Goal: Information Seeking & Learning: Learn about a topic

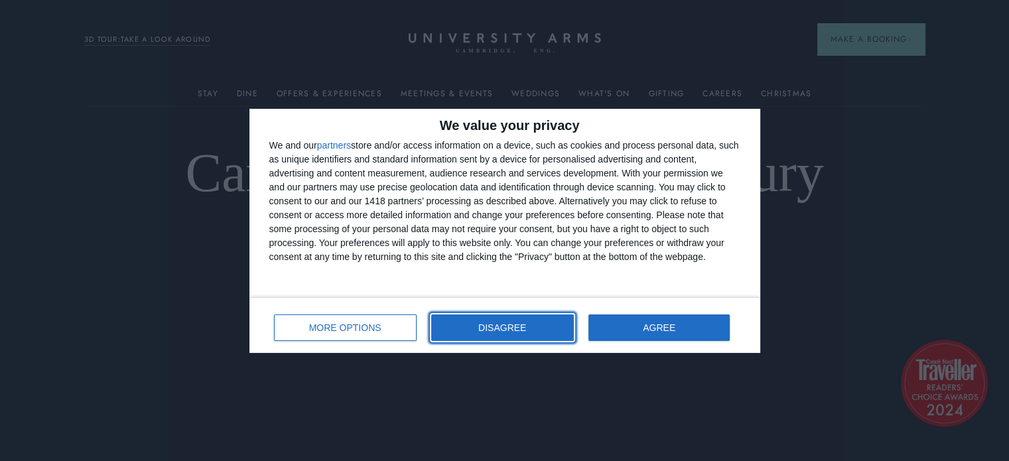
click at [513, 333] on button "DISAGREE" at bounding box center [502, 327] width 143 height 27
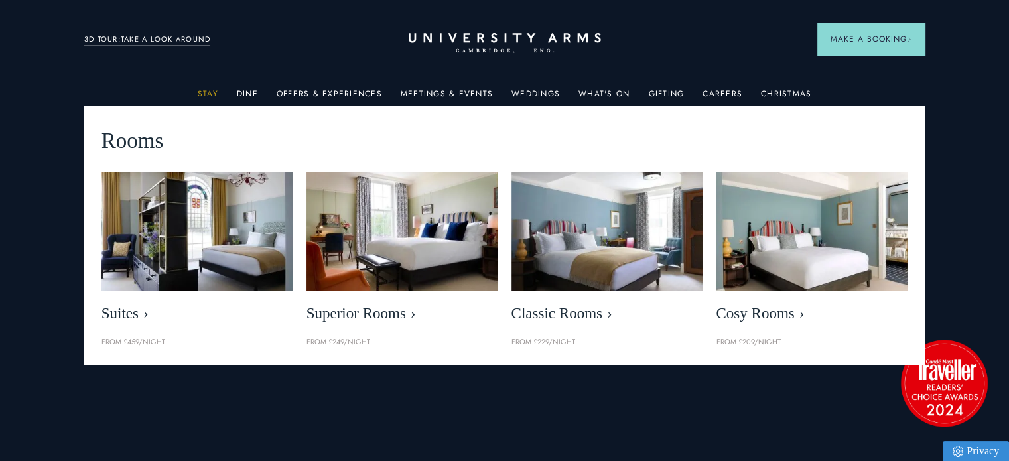
click at [215, 96] on link "Stay" at bounding box center [208, 97] width 21 height 17
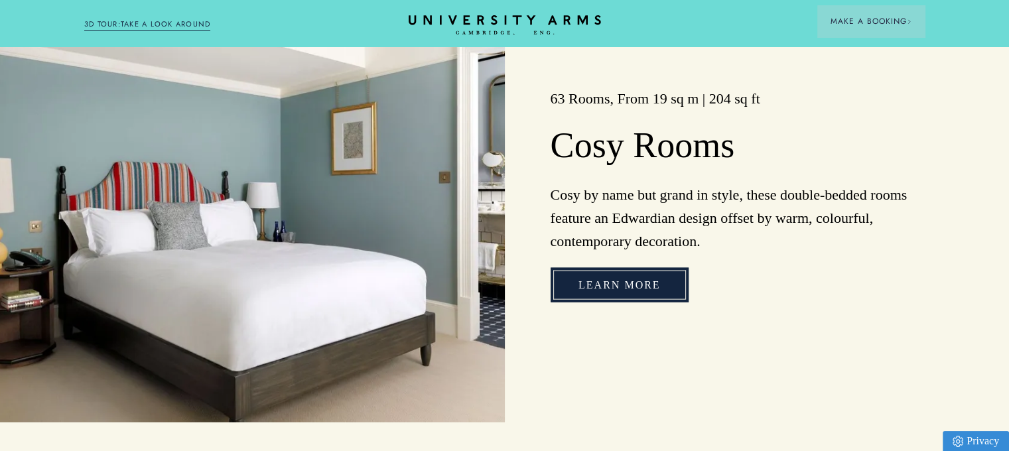
click at [621, 301] on link "Learn More" at bounding box center [620, 285] width 138 height 34
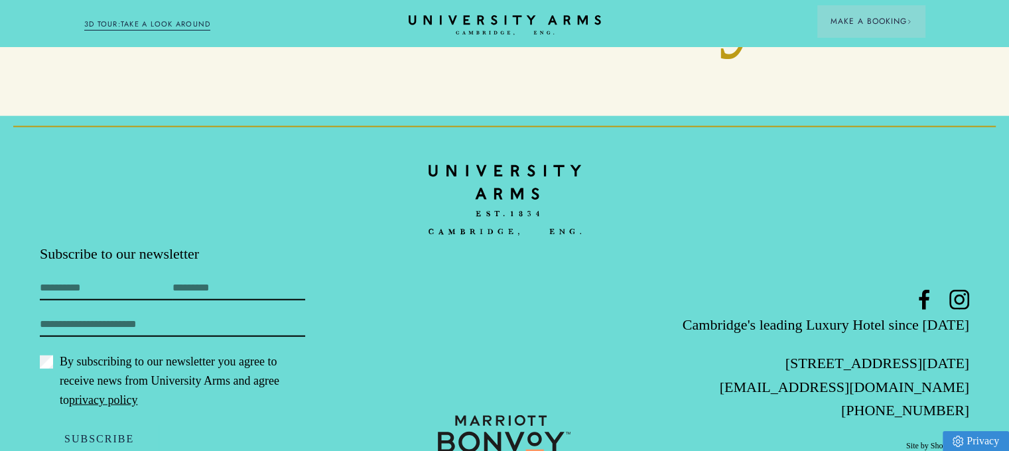
scroll to position [3224, 0]
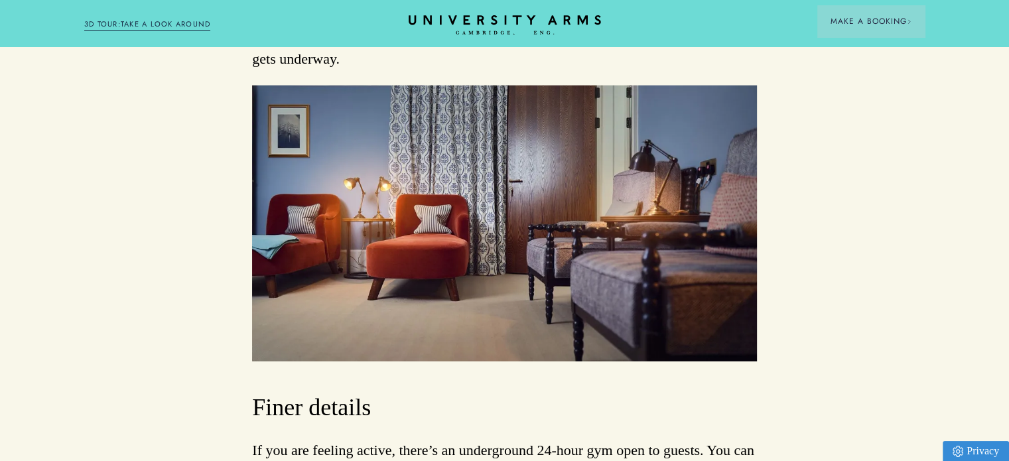
scroll to position [3251, 0]
